Goal: Communication & Community: Participate in discussion

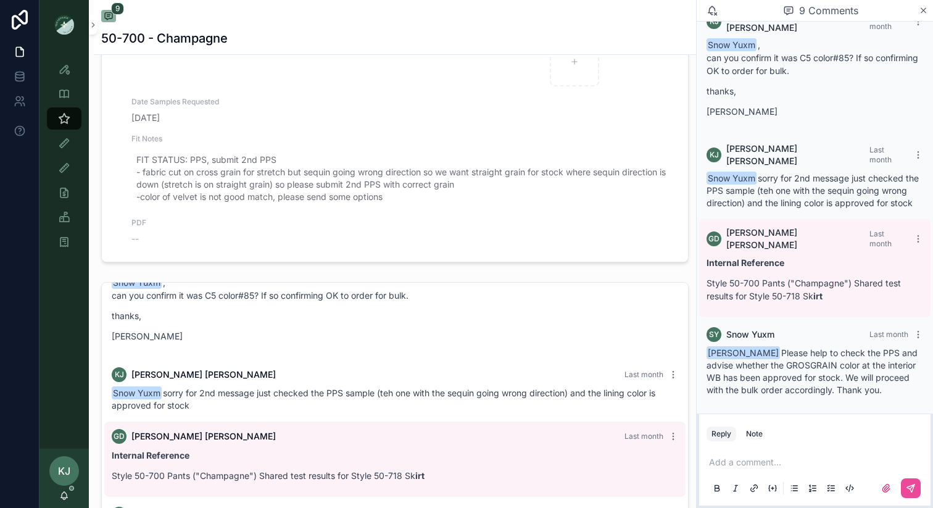
scroll to position [743, 0]
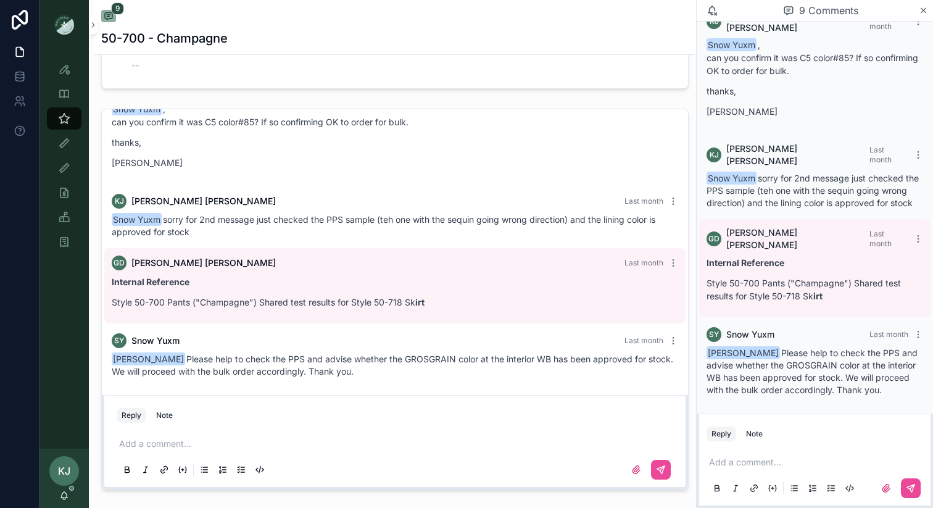
click at [162, 446] on p "scrollable content" at bounding box center [397, 443] width 557 height 12
click at [729, 466] on p "scrollable content" at bounding box center [817, 462] width 217 height 12
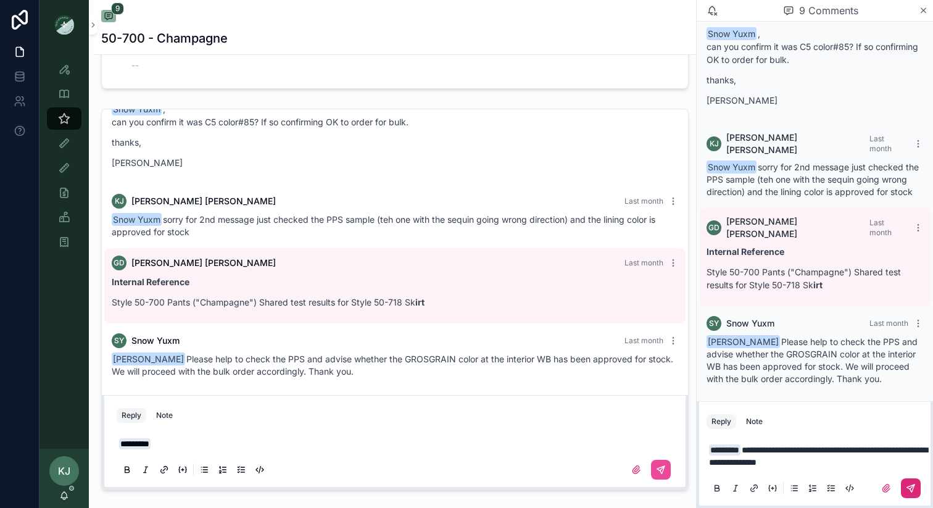
drag, startPoint x: 914, startPoint y: 484, endPoint x: 905, endPoint y: 481, distance: 10.0
click at [914, 484] on icon "scrollable content" at bounding box center [910, 487] width 7 height 7
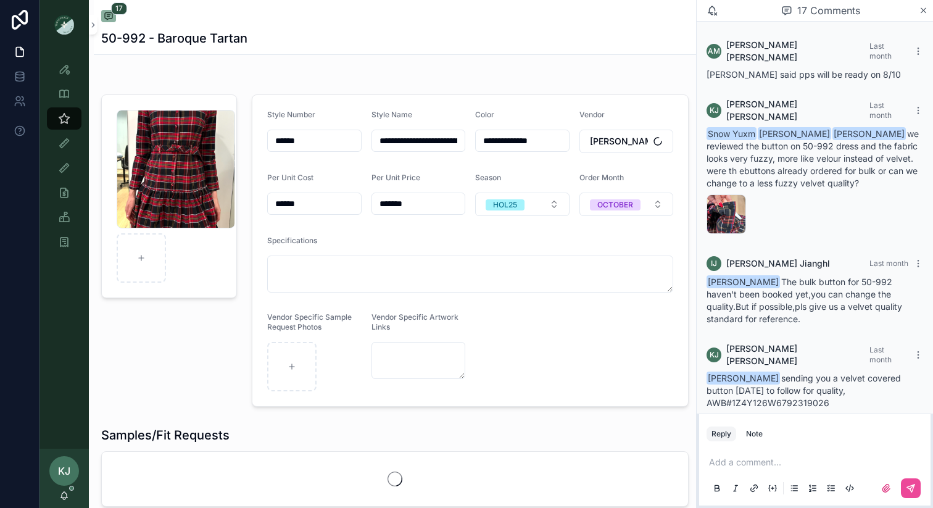
scroll to position [1673, 0]
